Goal: Navigation & Orientation: Find specific page/section

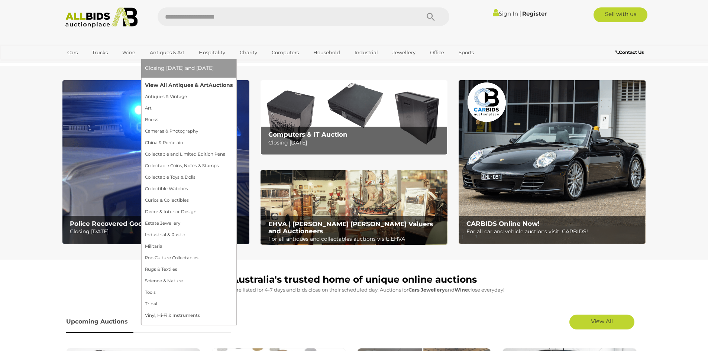
click at [155, 83] on link "View All Antiques & Art Auctions" at bounding box center [189, 86] width 88 height 12
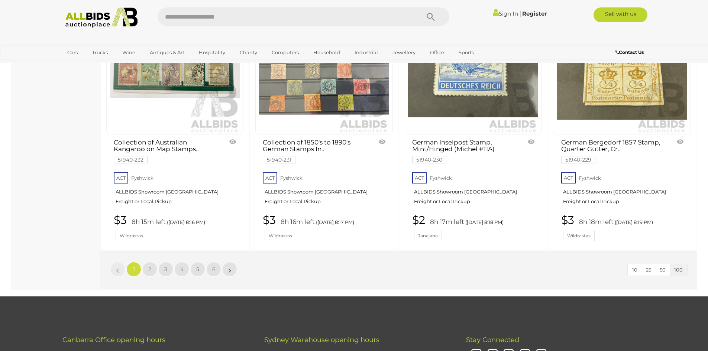
scroll to position [6355, 0]
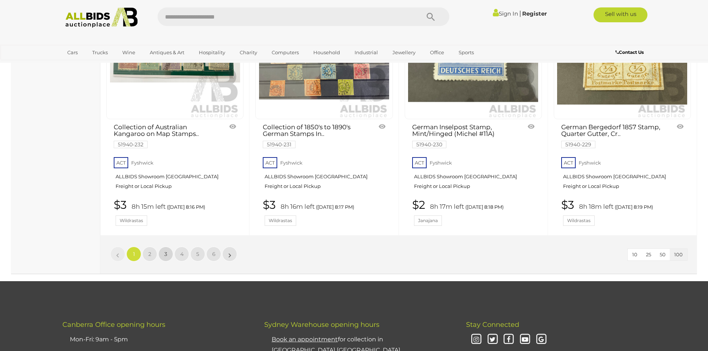
click at [165, 251] on span "3" at bounding box center [165, 254] width 3 height 7
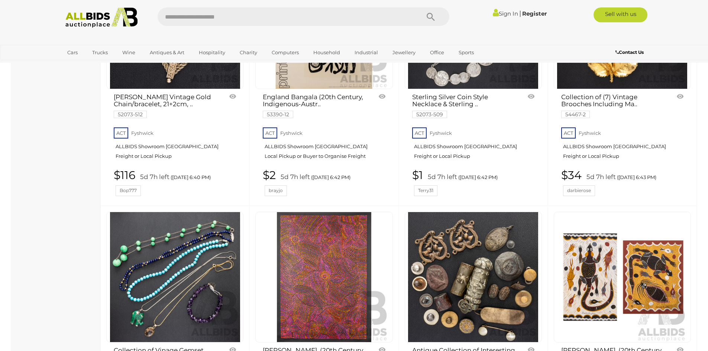
scroll to position [3823, 0]
